Goal: Task Accomplishment & Management: Manage account settings

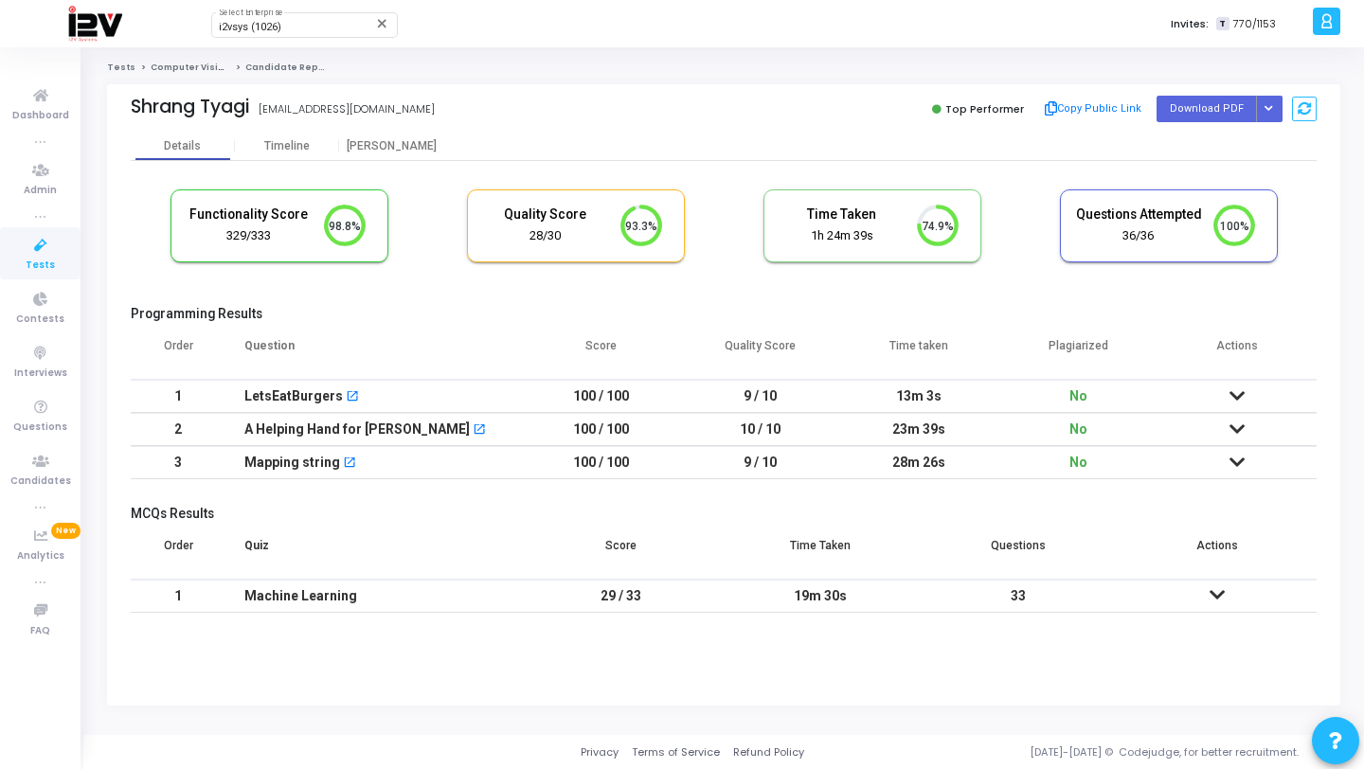
scroll to position [40, 48]
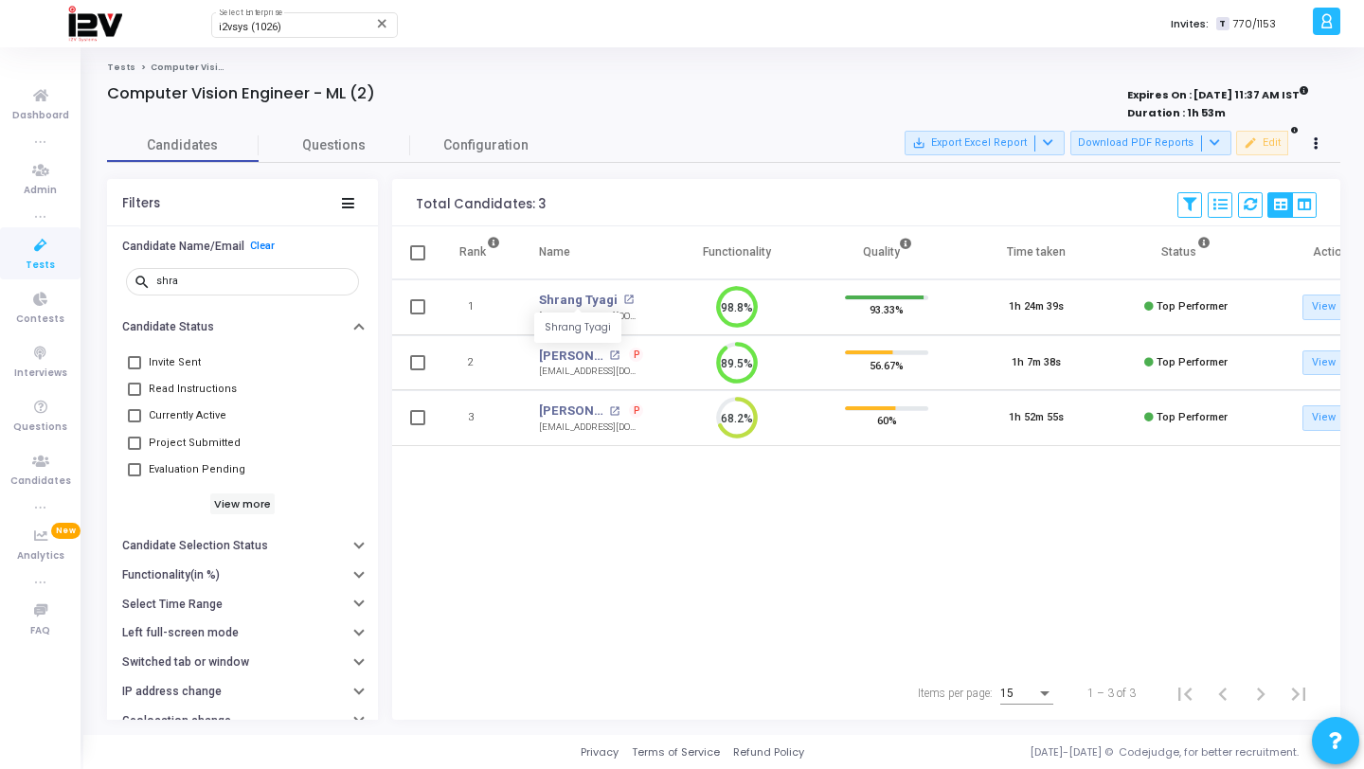
scroll to position [40, 48]
click at [225, 275] on div "shra" at bounding box center [253, 280] width 195 height 30
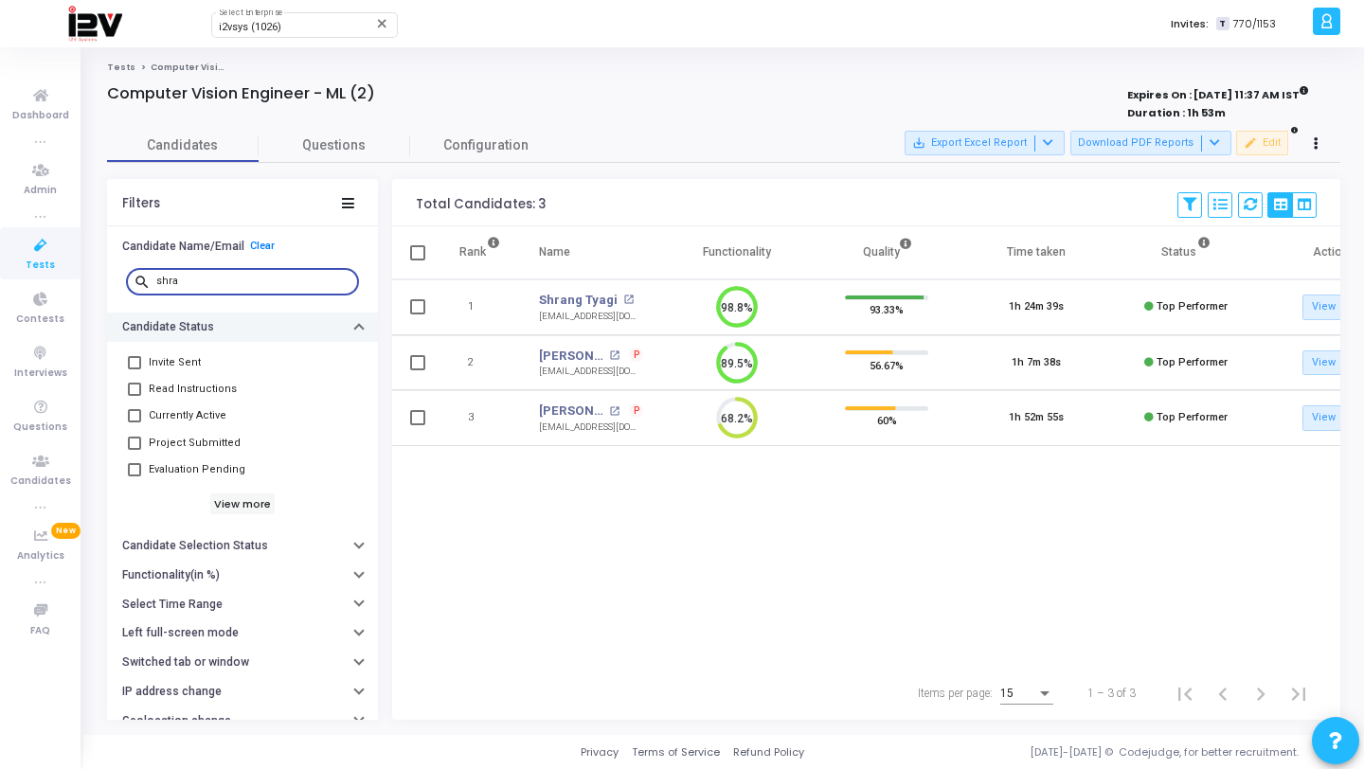
click at [206, 313] on div "Candidate Status" at bounding box center [242, 327] width 271 height 29
click at [209, 293] on div "shra" at bounding box center [253, 280] width 195 height 30
click at [214, 280] on input "shra" at bounding box center [253, 281] width 195 height 11
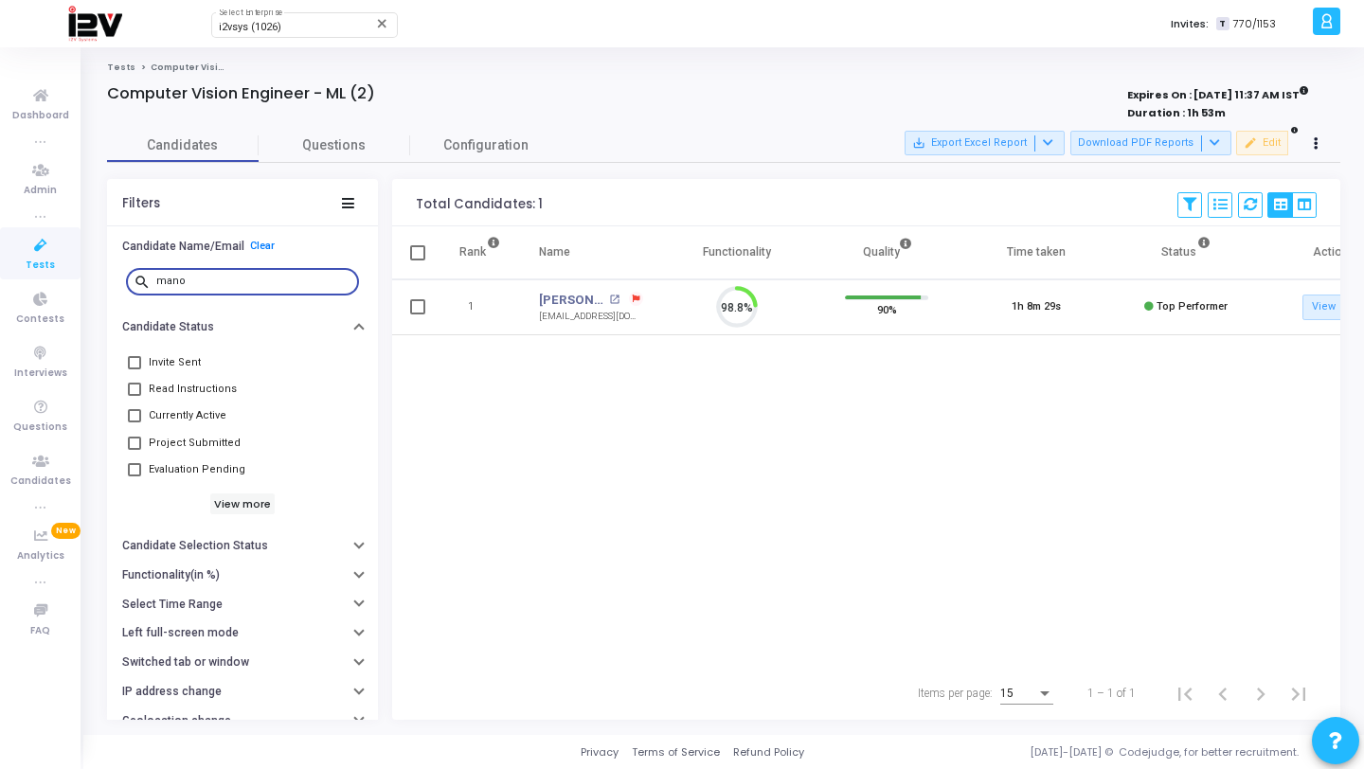
scroll to position [40, 48]
click at [553, 300] on link "Manoj Maddi" at bounding box center [571, 300] width 65 height 19
click at [223, 280] on input "mano" at bounding box center [253, 281] width 195 height 11
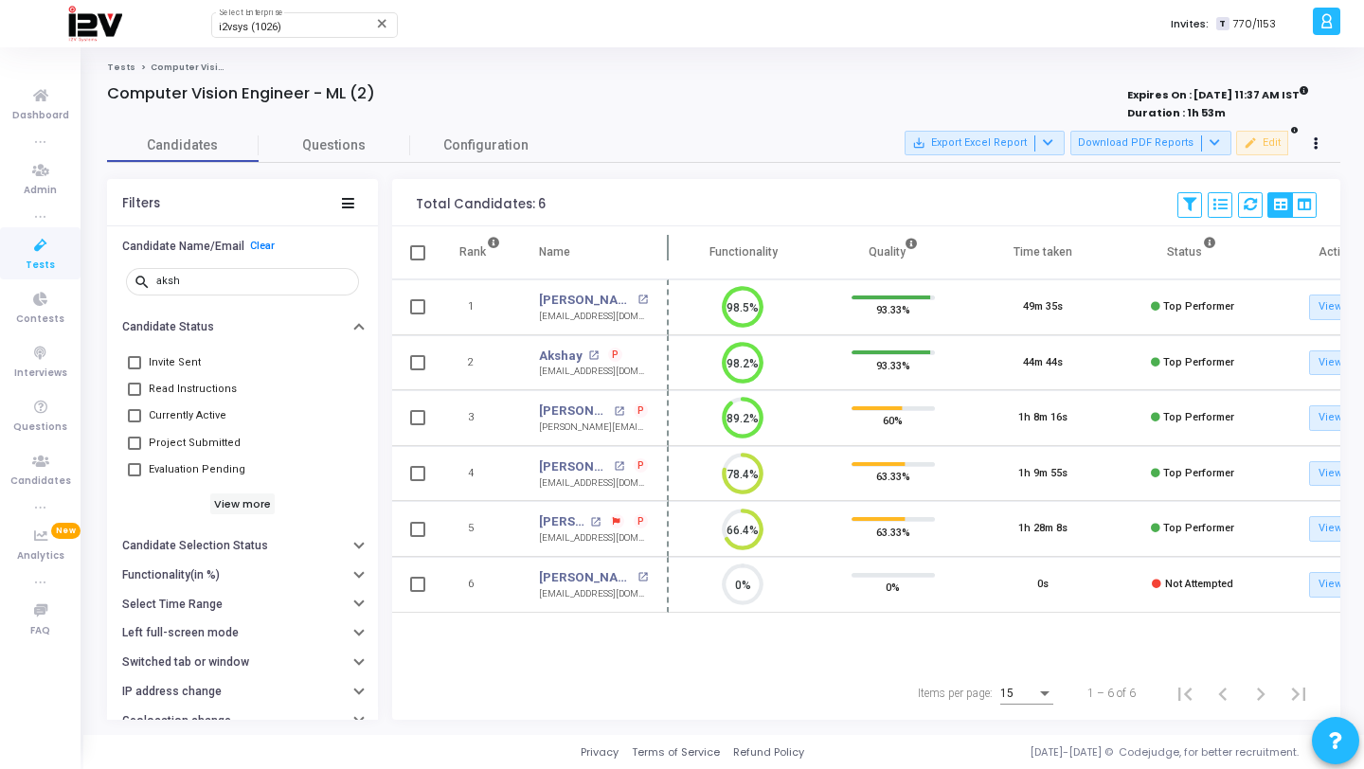
drag, startPoint x: 663, startPoint y: 239, endPoint x: 765, endPoint y: 240, distance: 102.3
click at [678, 240] on span at bounding box center [668, 252] width 19 height 52
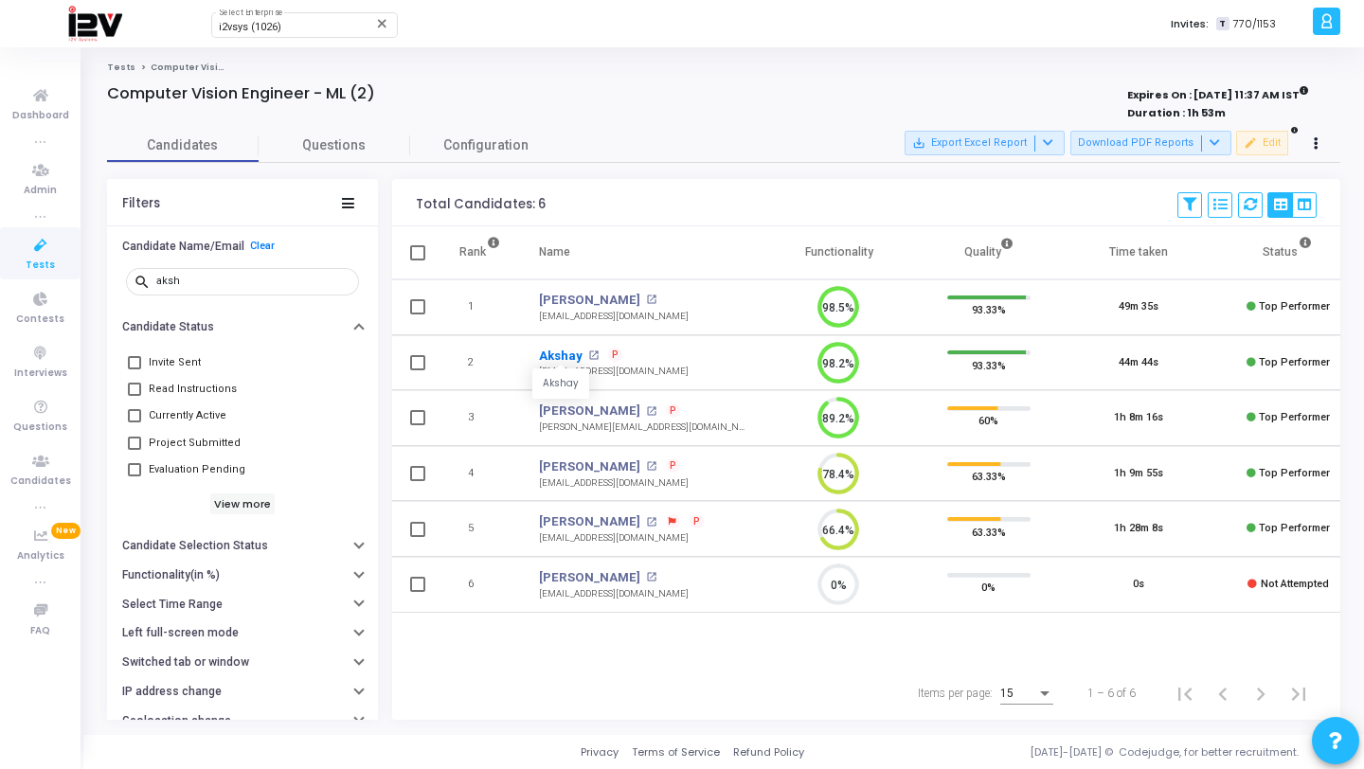
click at [563, 353] on link "Akshay" at bounding box center [561, 356] width 44 height 19
click at [244, 277] on input "aksh" at bounding box center [253, 281] width 195 height 11
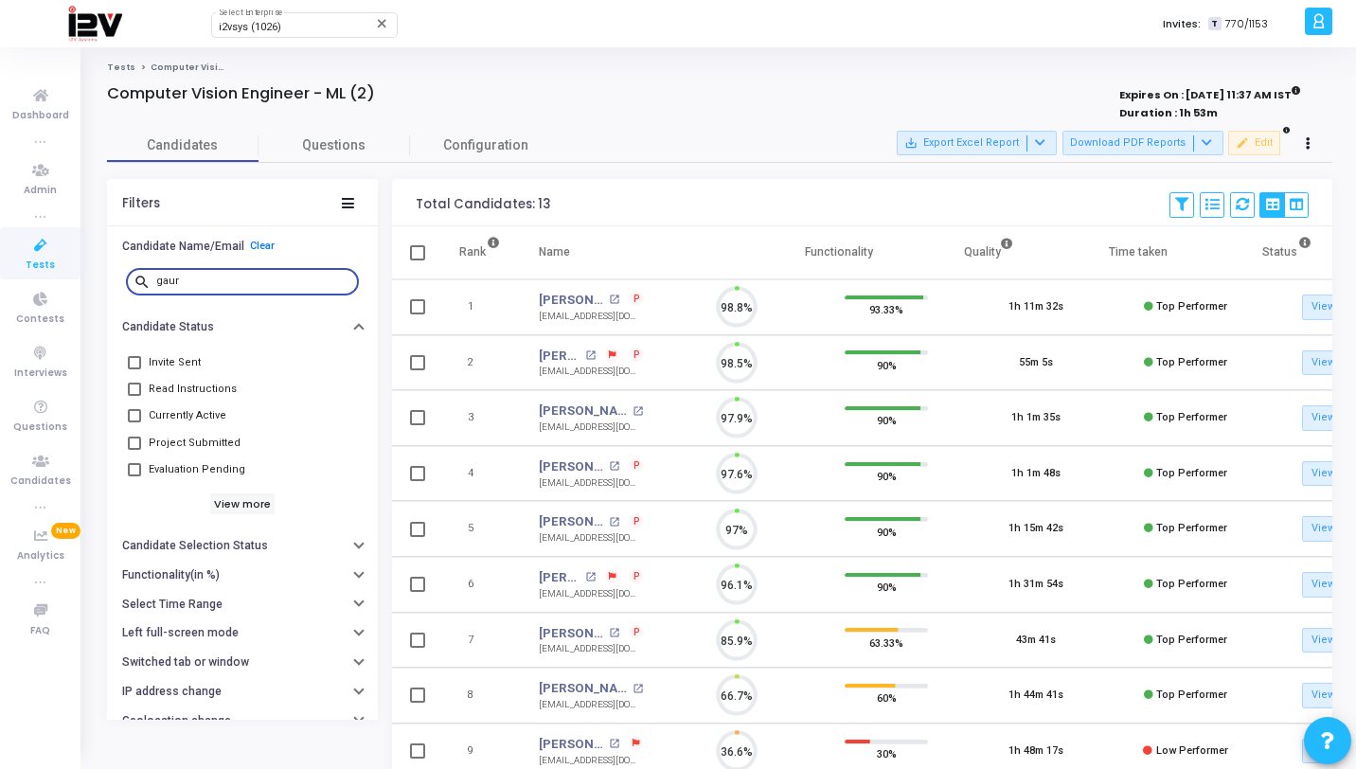
scroll to position [40, 48]
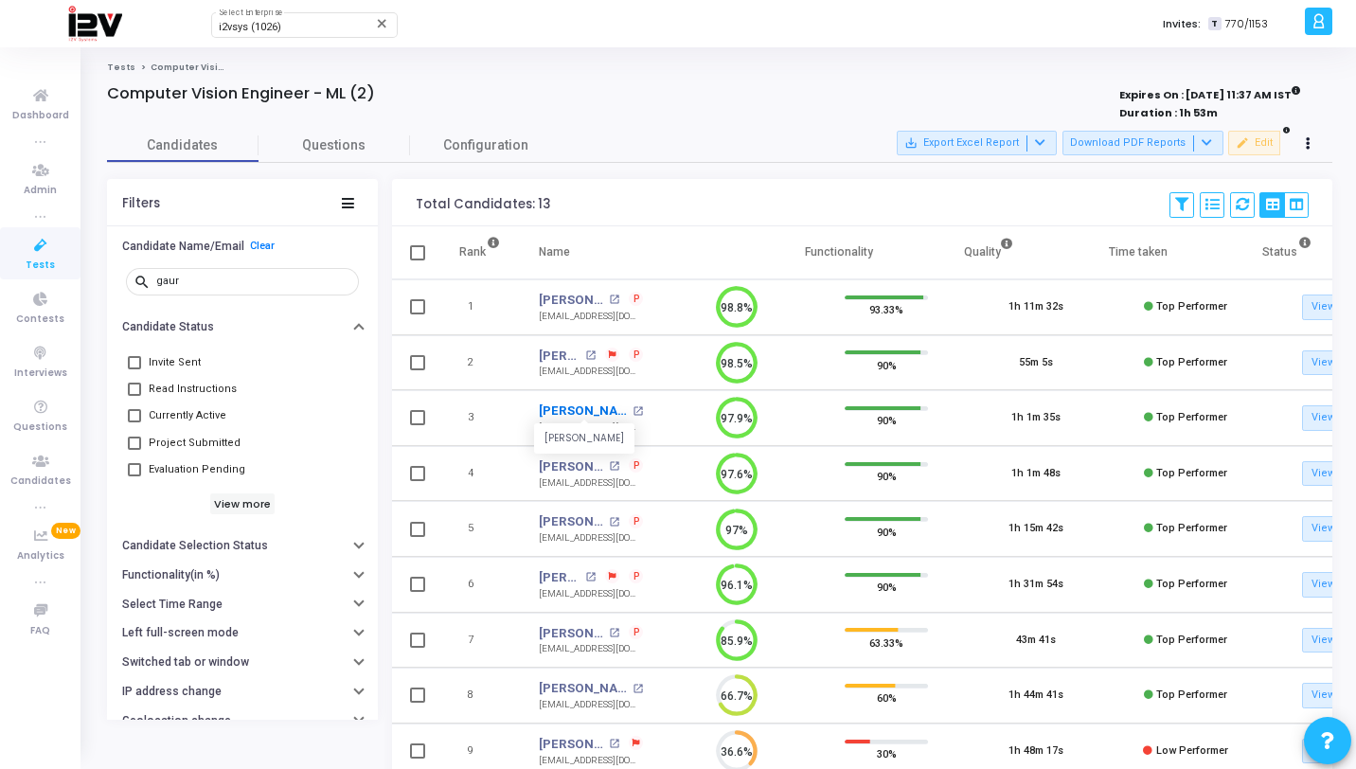
click at [587, 407] on link "Gaurav Kumar" at bounding box center [583, 411] width 89 height 19
click at [189, 286] on input "gaur" at bounding box center [253, 281] width 195 height 11
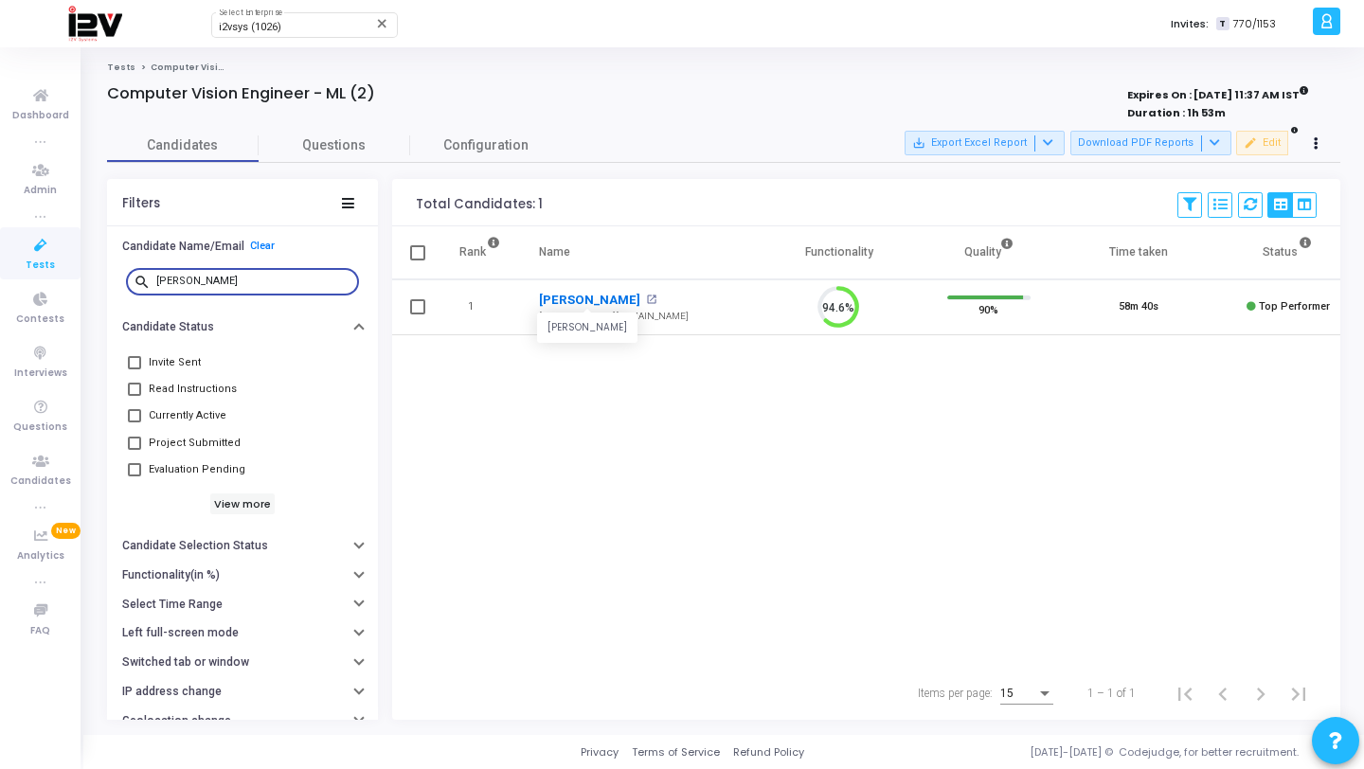
click at [574, 299] on link "Akhilesh Shinde" at bounding box center [589, 300] width 101 height 19
click at [254, 285] on input "akhil" at bounding box center [253, 281] width 195 height 11
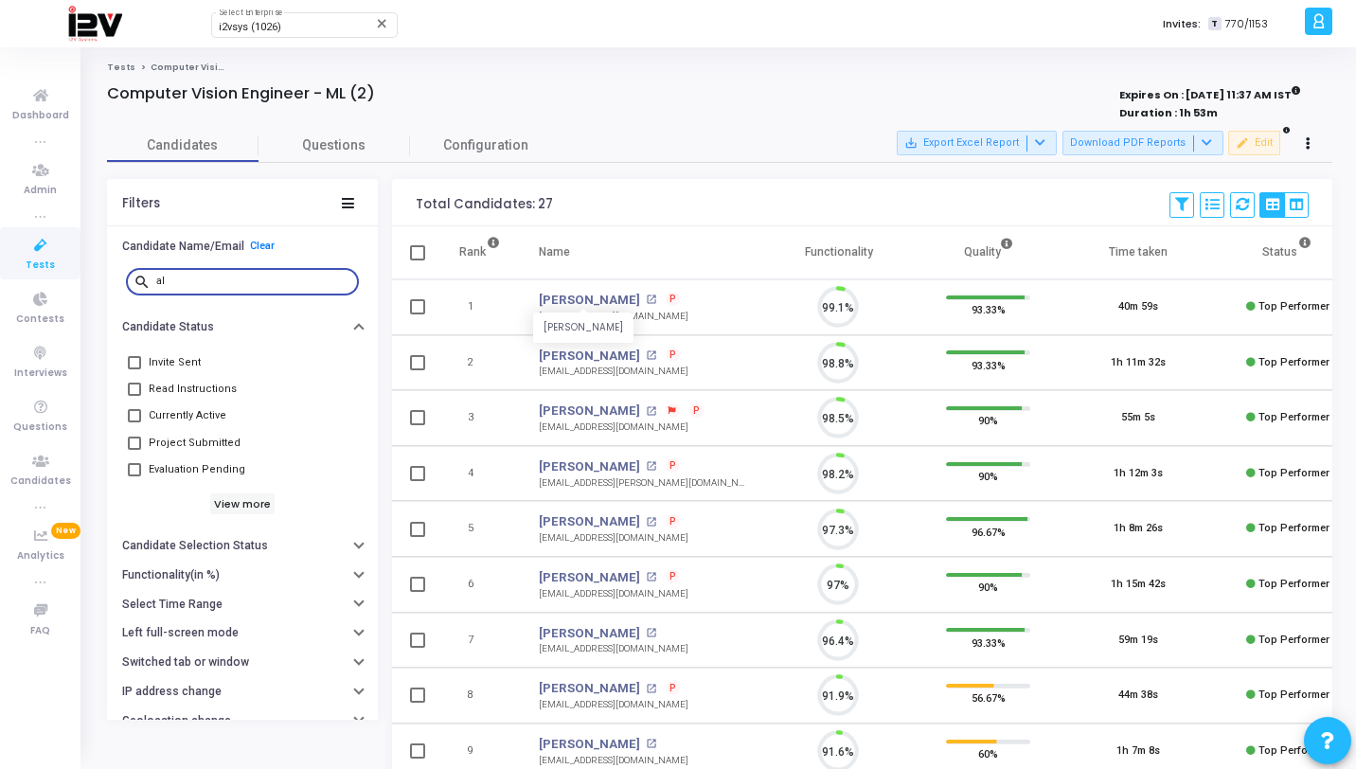
scroll to position [40, 48]
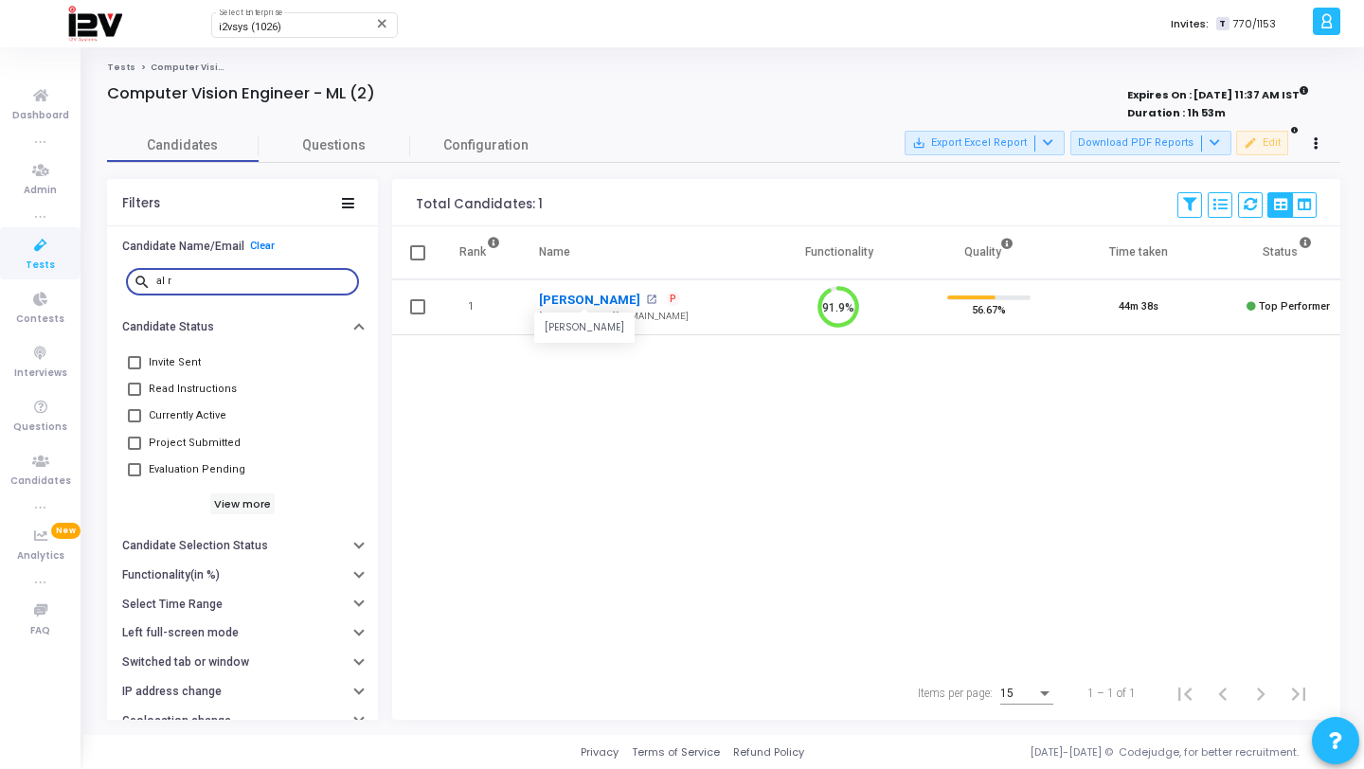
click at [587, 295] on link "Al Riyan Khan" at bounding box center [589, 300] width 101 height 19
click at [208, 284] on input "al r" at bounding box center [253, 281] width 195 height 11
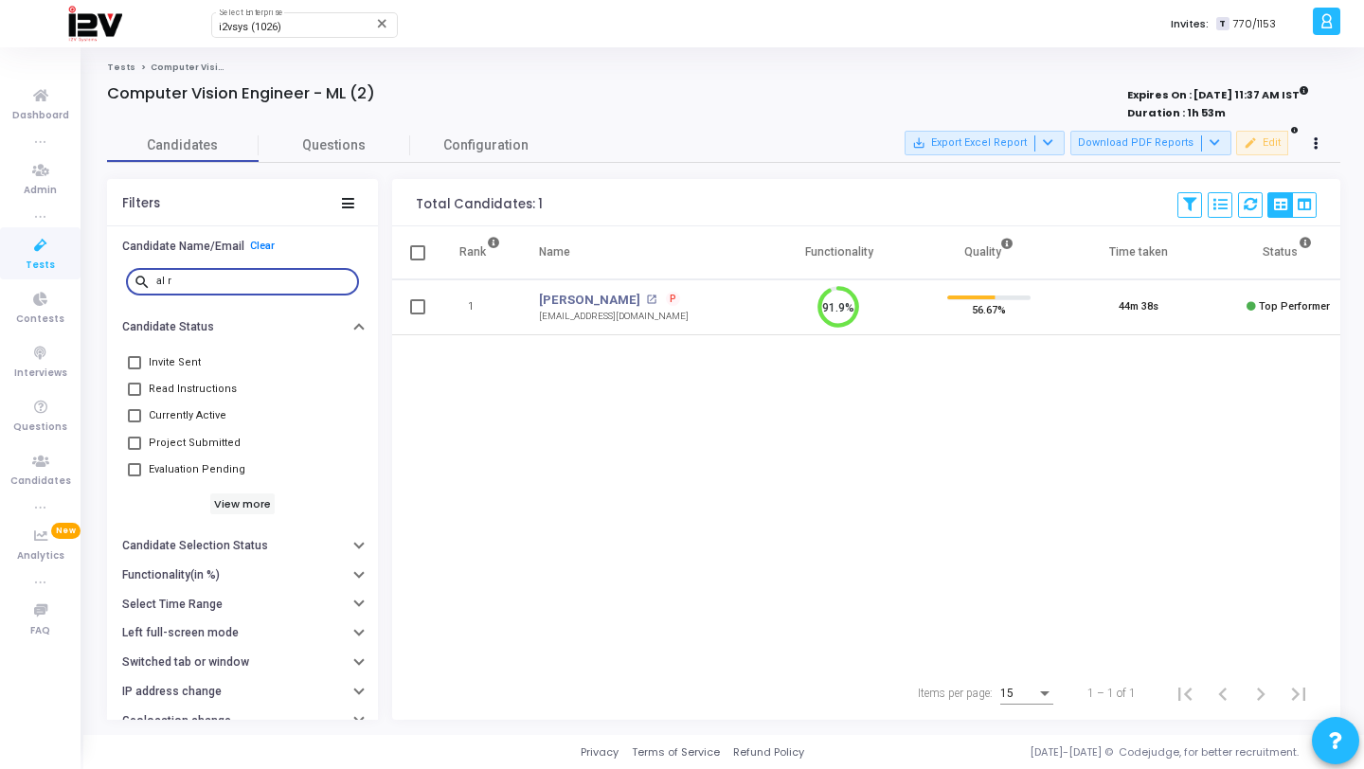
click at [208, 284] on input "al r" at bounding box center [253, 281] width 195 height 11
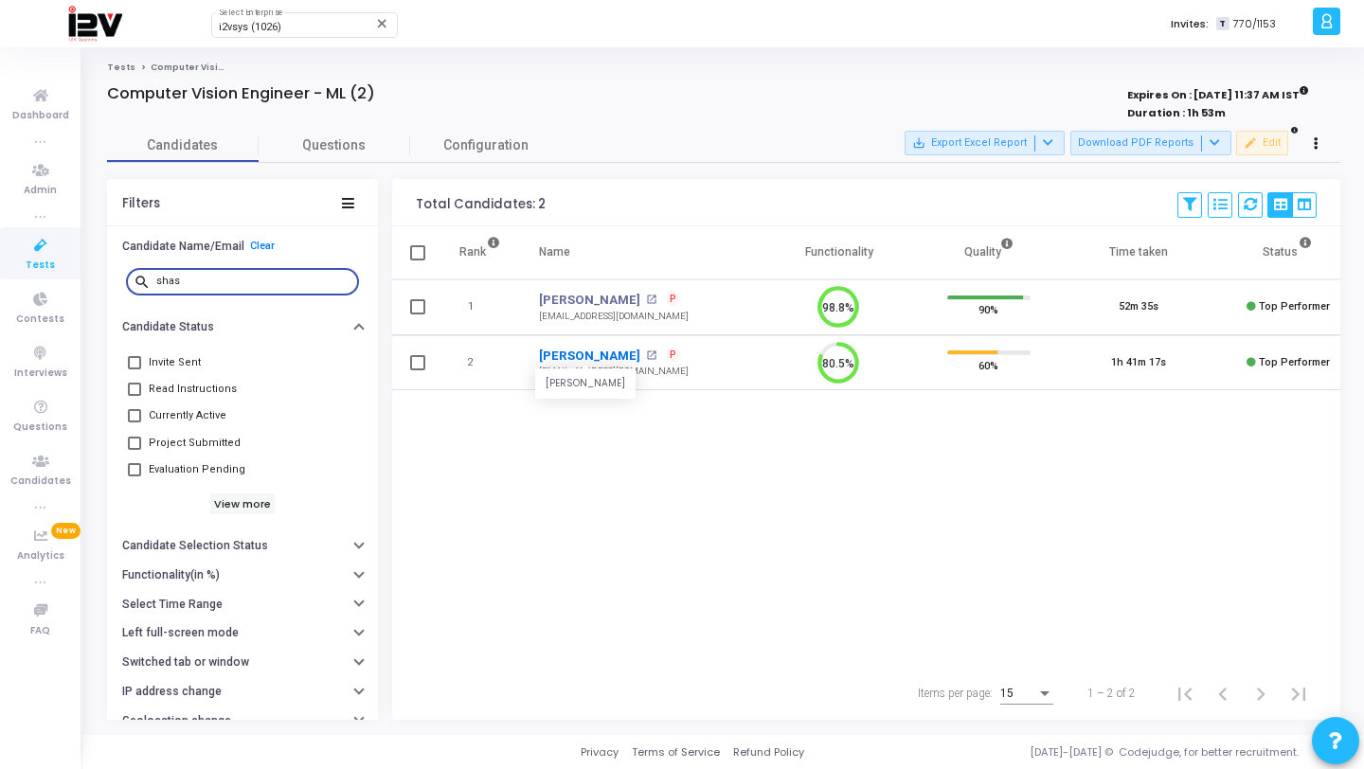
click at [595, 354] on link "Shaswat Singh" at bounding box center [589, 356] width 101 height 19
click at [205, 283] on input "shas" at bounding box center [253, 281] width 195 height 11
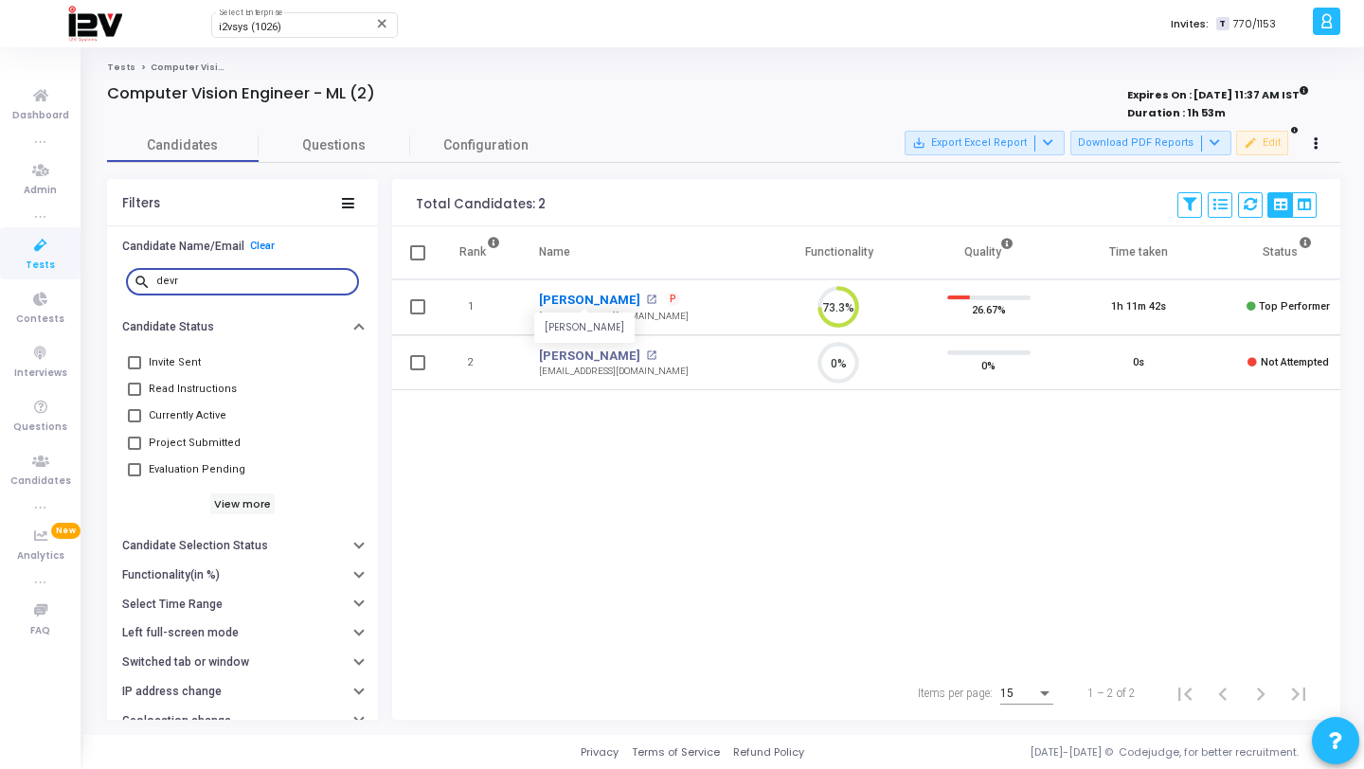
click at [576, 298] on link "Devraj Singh" at bounding box center [589, 300] width 101 height 19
click at [230, 282] on input "devr" at bounding box center [253, 281] width 195 height 11
type input "yash"
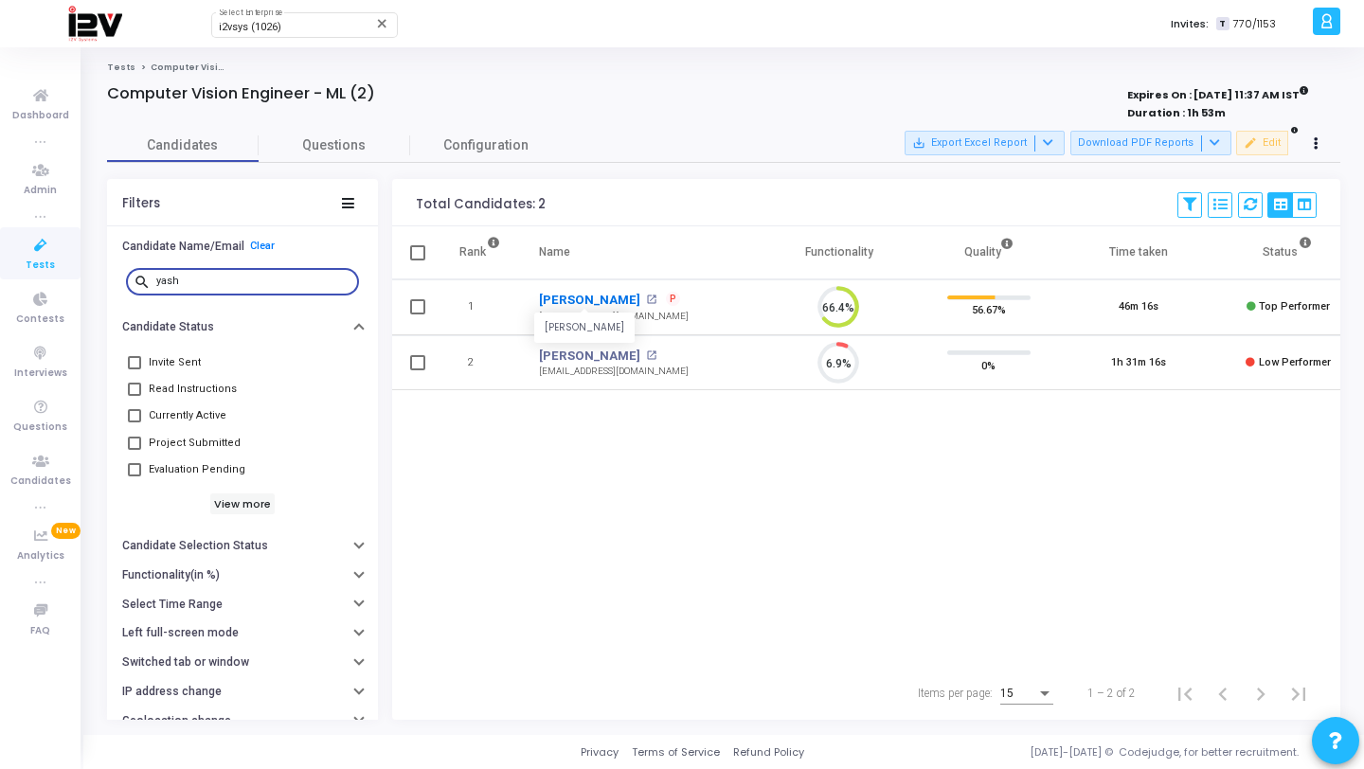
click at [584, 300] on link "Yash Verma" at bounding box center [589, 300] width 101 height 19
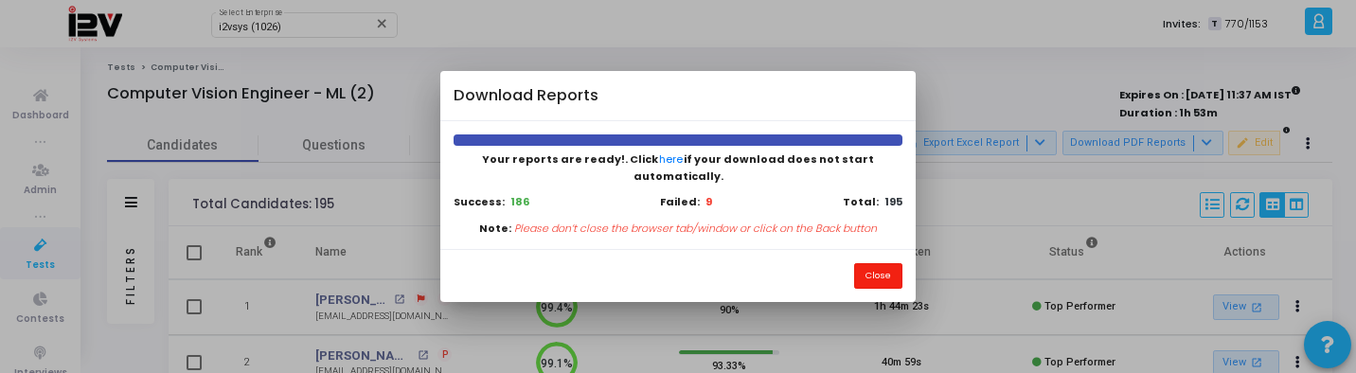
click at [884, 271] on button "Close" at bounding box center [878, 276] width 48 height 26
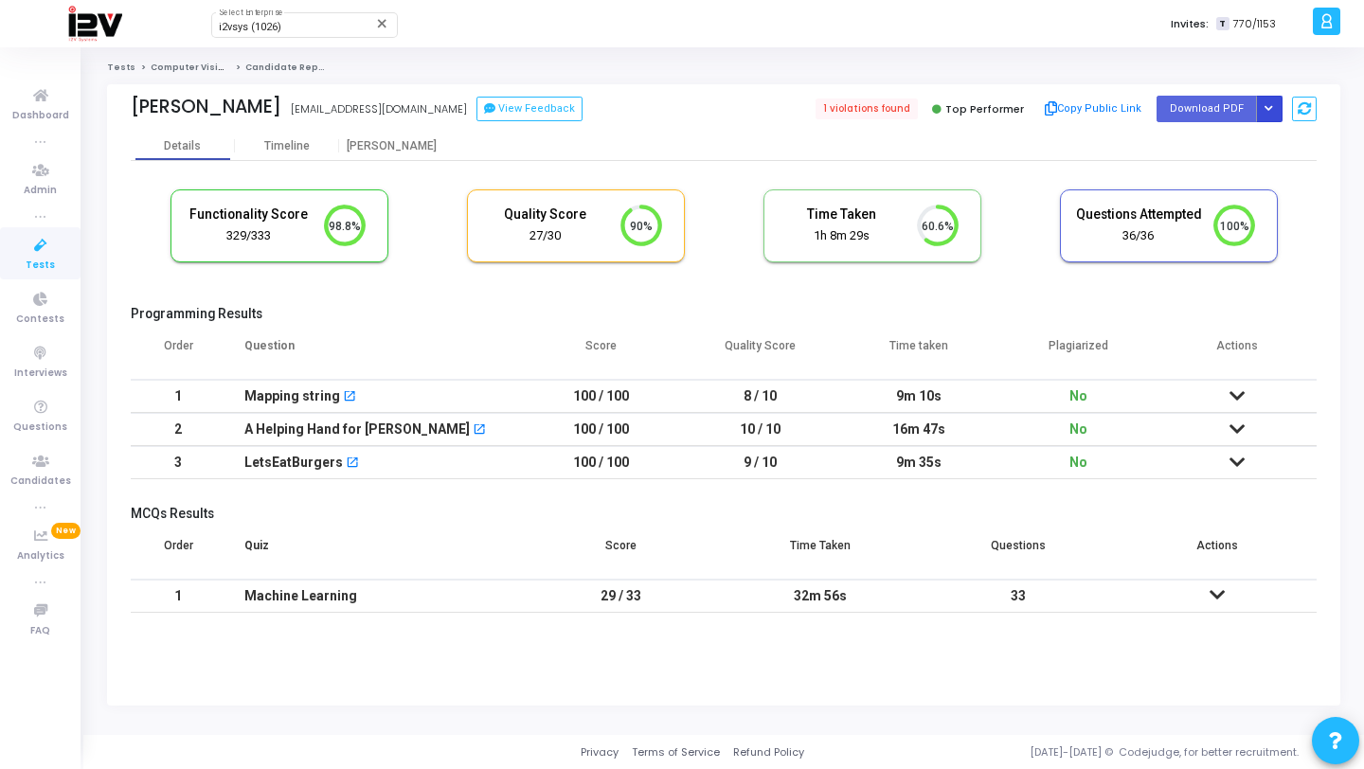
click at [1275, 103] on button "Button group with nested dropdown" at bounding box center [1269, 109] width 27 height 26
click at [1174, 148] on button "Regenerate PDF" at bounding box center [1209, 147] width 146 height 30
click at [1271, 102] on button "Button group with nested dropdown" at bounding box center [1269, 109] width 27 height 26
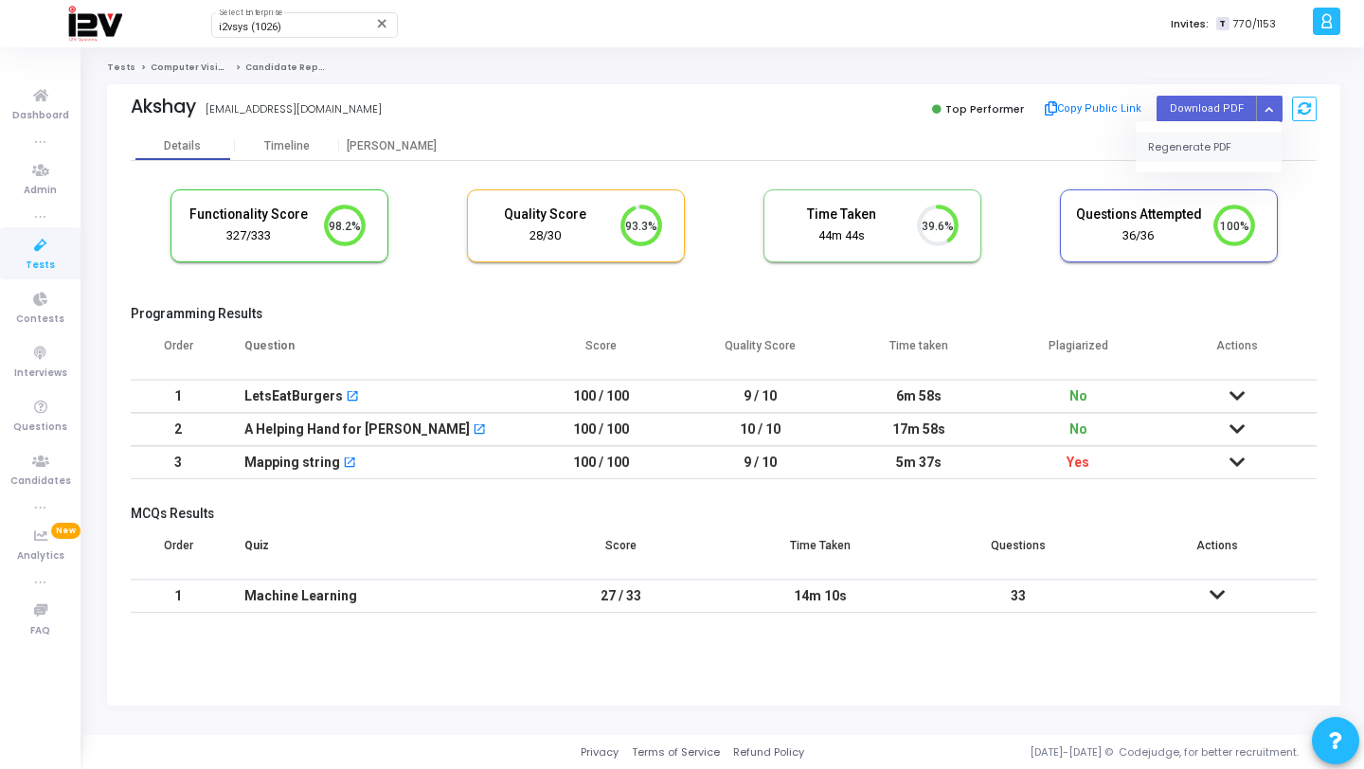
click at [1181, 145] on button "Regenerate PDF" at bounding box center [1209, 147] width 146 height 30
click at [1266, 111] on icon "Button group with nested dropdown" at bounding box center [1268, 108] width 9 height 9
click at [1220, 132] on button "Regenerate PDF" at bounding box center [1209, 147] width 146 height 30
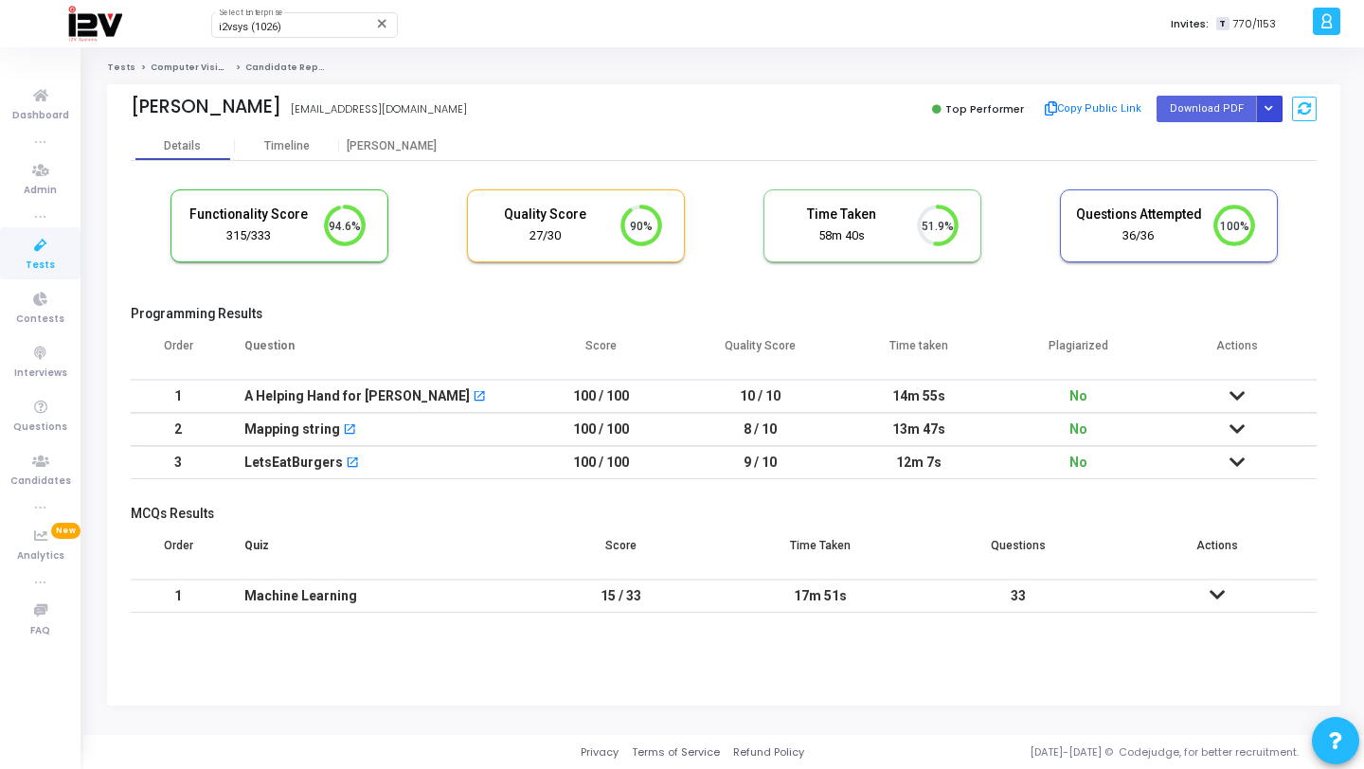
click at [1272, 104] on icon "Button group with nested dropdown" at bounding box center [1268, 108] width 9 height 9
click at [1223, 149] on button "Regenerate PDF" at bounding box center [1209, 147] width 146 height 30
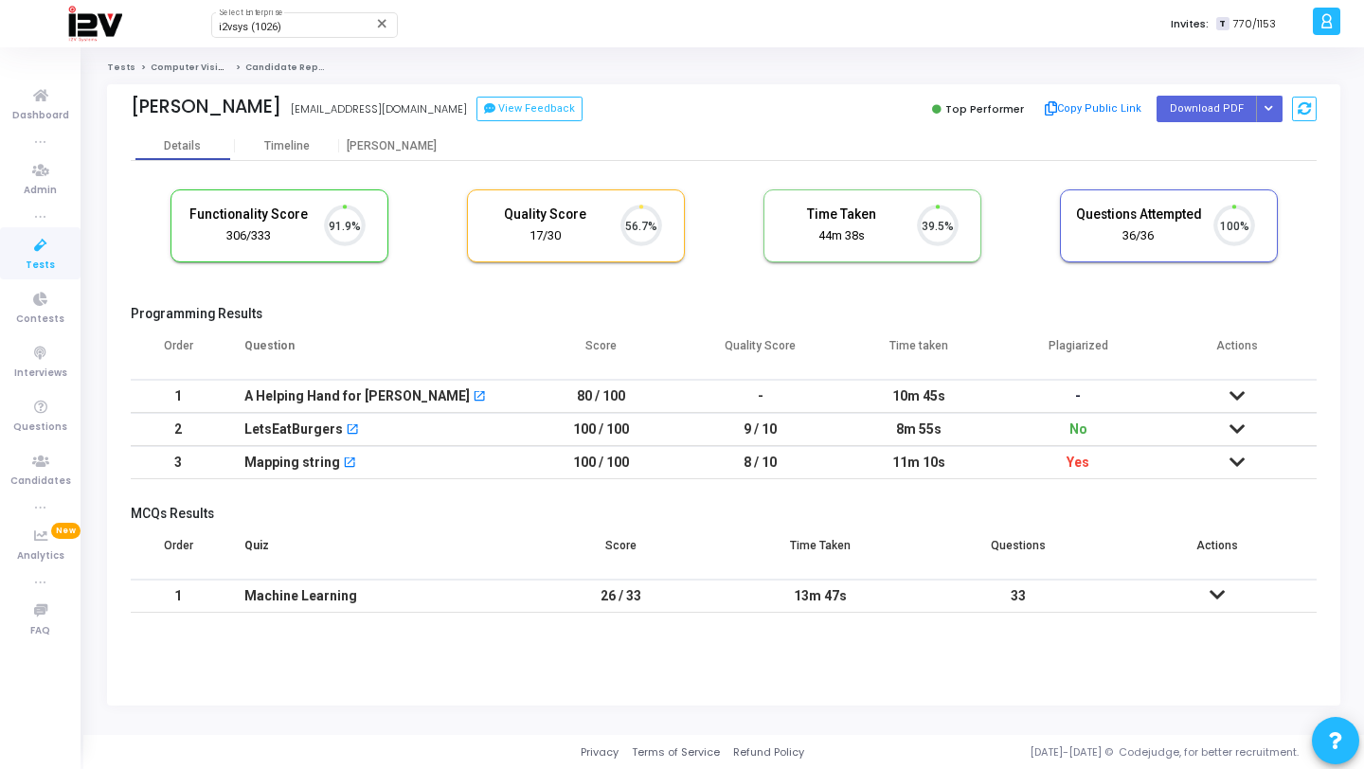
scroll to position [40, 48]
click at [1275, 114] on button "Button group with nested dropdown" at bounding box center [1269, 109] width 27 height 26
click at [1235, 143] on button "Regenerate PDF" at bounding box center [1209, 147] width 146 height 30
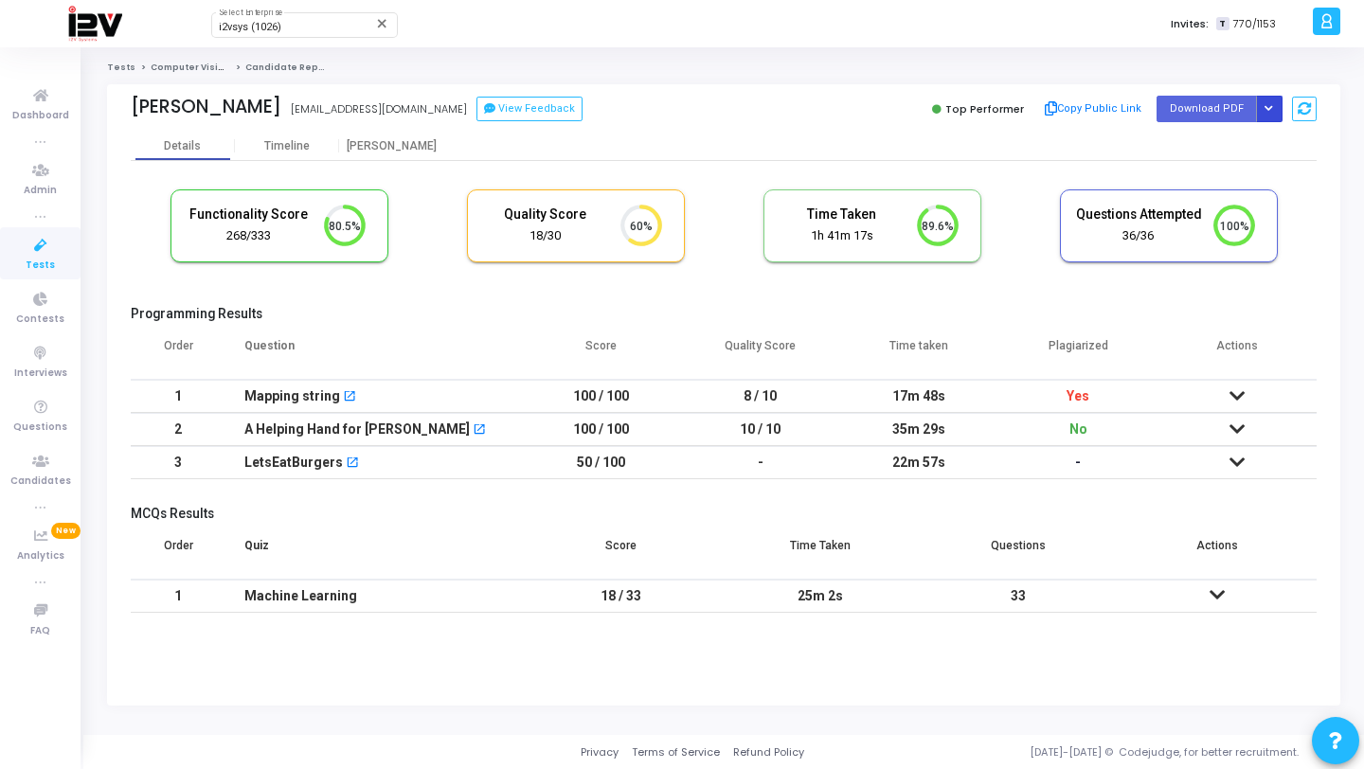
click at [1266, 102] on button "Button group with nested dropdown" at bounding box center [1269, 109] width 27 height 26
click at [1168, 138] on button "Regenerate PDF" at bounding box center [1209, 147] width 146 height 30
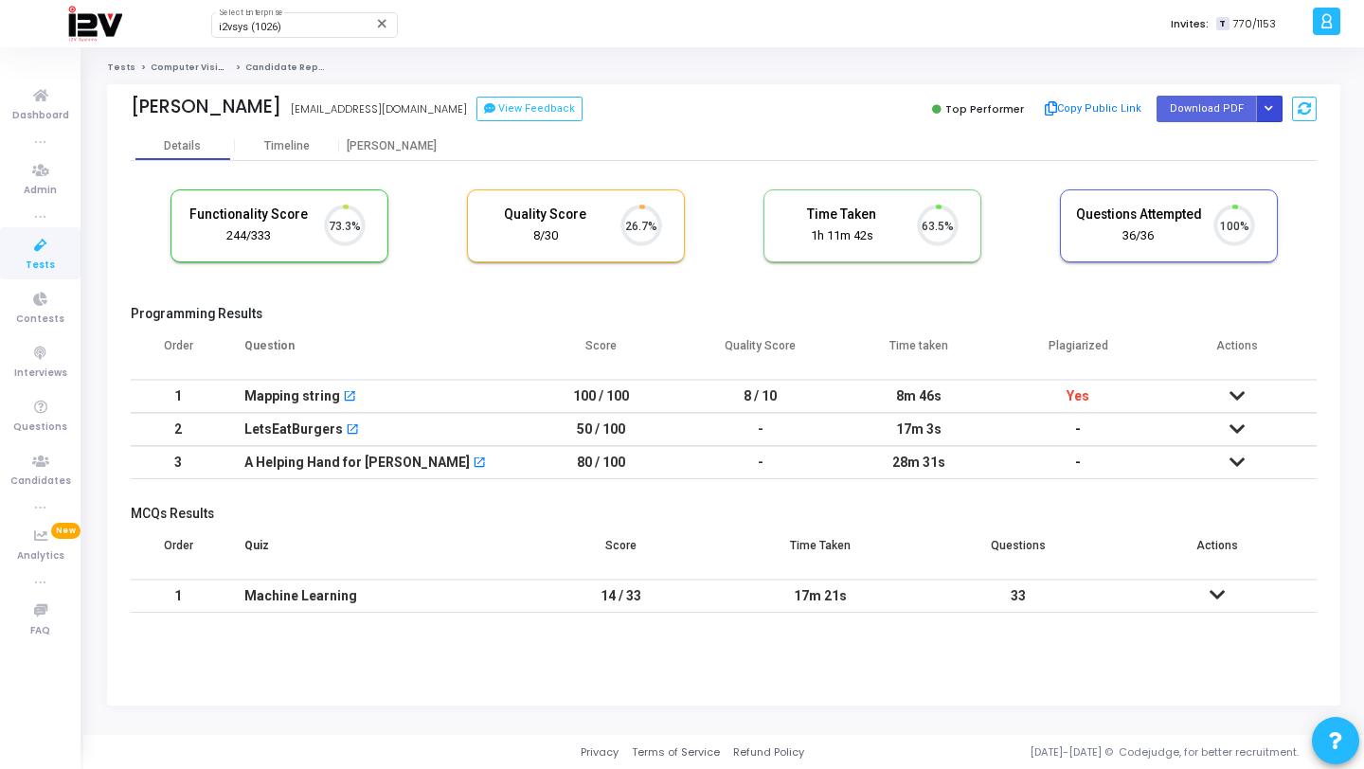
scroll to position [40, 48]
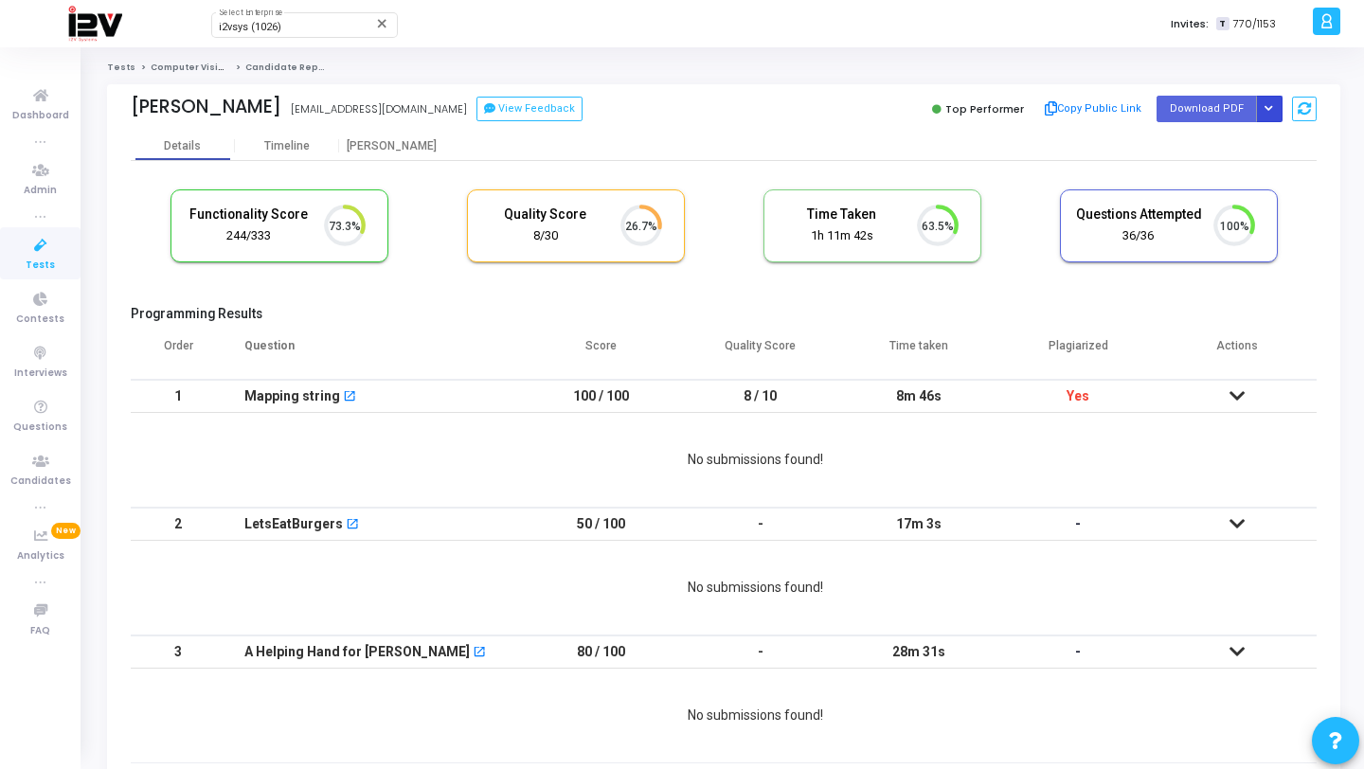
click at [1267, 109] on icon "Button group with nested dropdown" at bounding box center [1268, 108] width 9 height 9
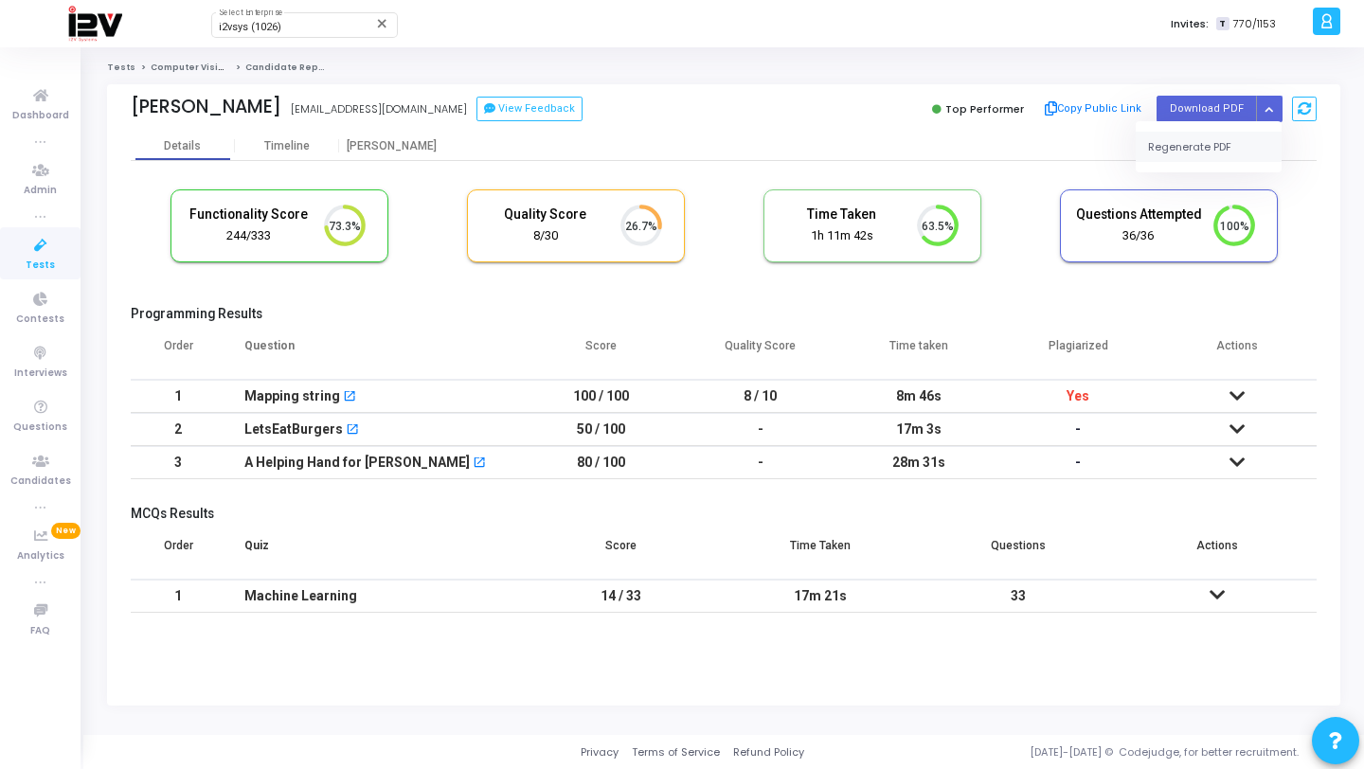
click at [1213, 141] on button "Regenerate PDF" at bounding box center [1209, 147] width 146 height 30
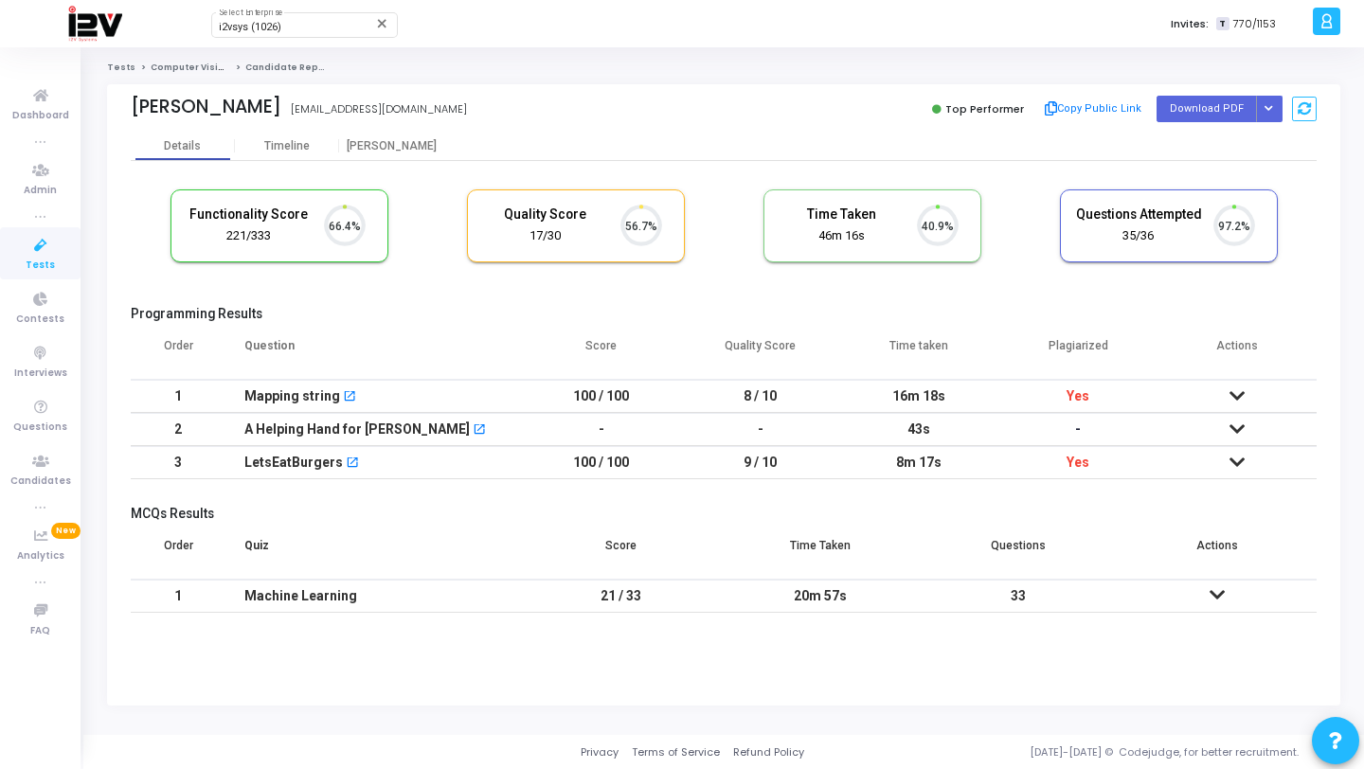
scroll to position [40, 48]
click at [1268, 107] on icon "Button group with nested dropdown" at bounding box center [1268, 108] width 9 height 9
click at [1179, 156] on button "Regenerate PDF" at bounding box center [1209, 147] width 146 height 30
